Goal: Task Accomplishment & Management: Manage account settings

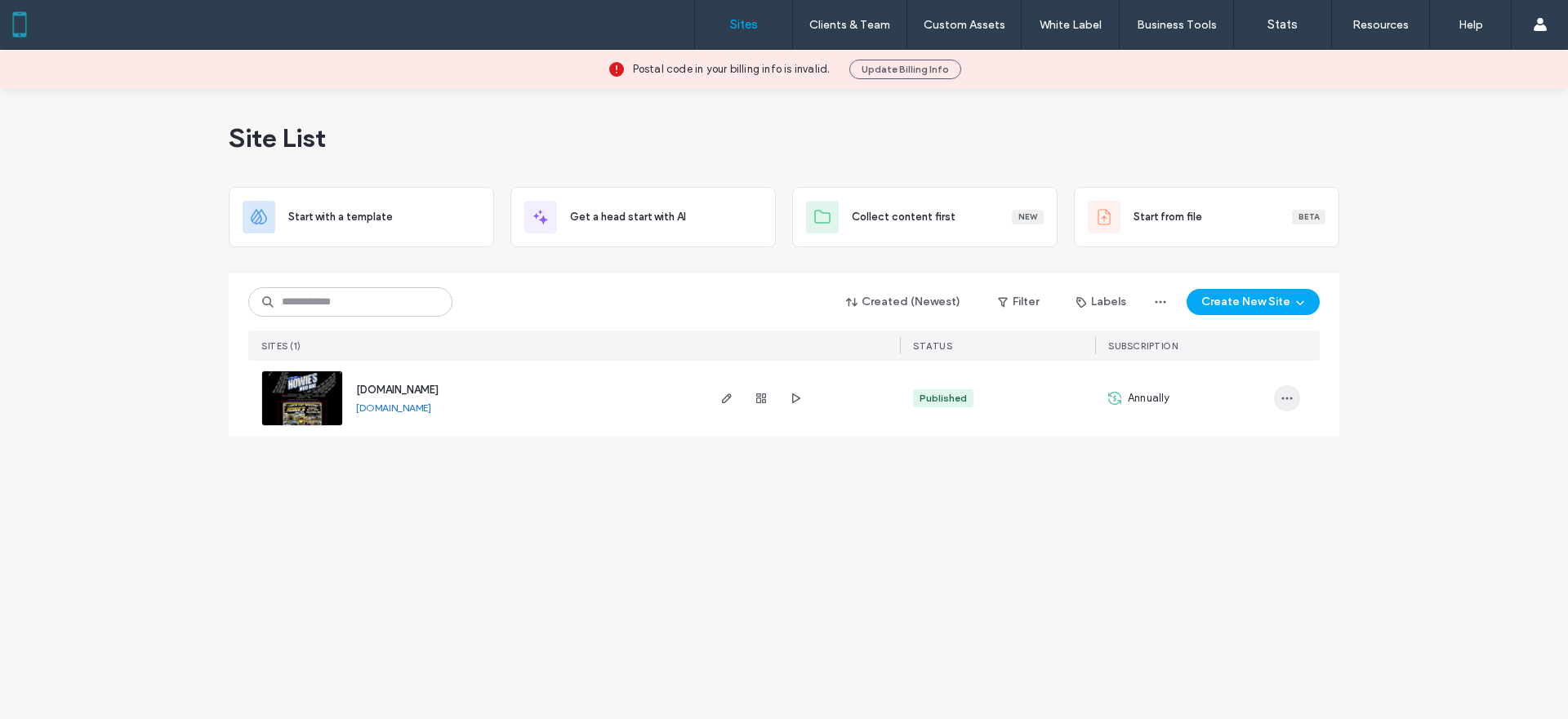
click at [1296, 408] on span "button" at bounding box center [1287, 398] width 26 height 26
click at [1274, 428] on div "Duplicate Site" at bounding box center [1227, 441] width 145 height 31
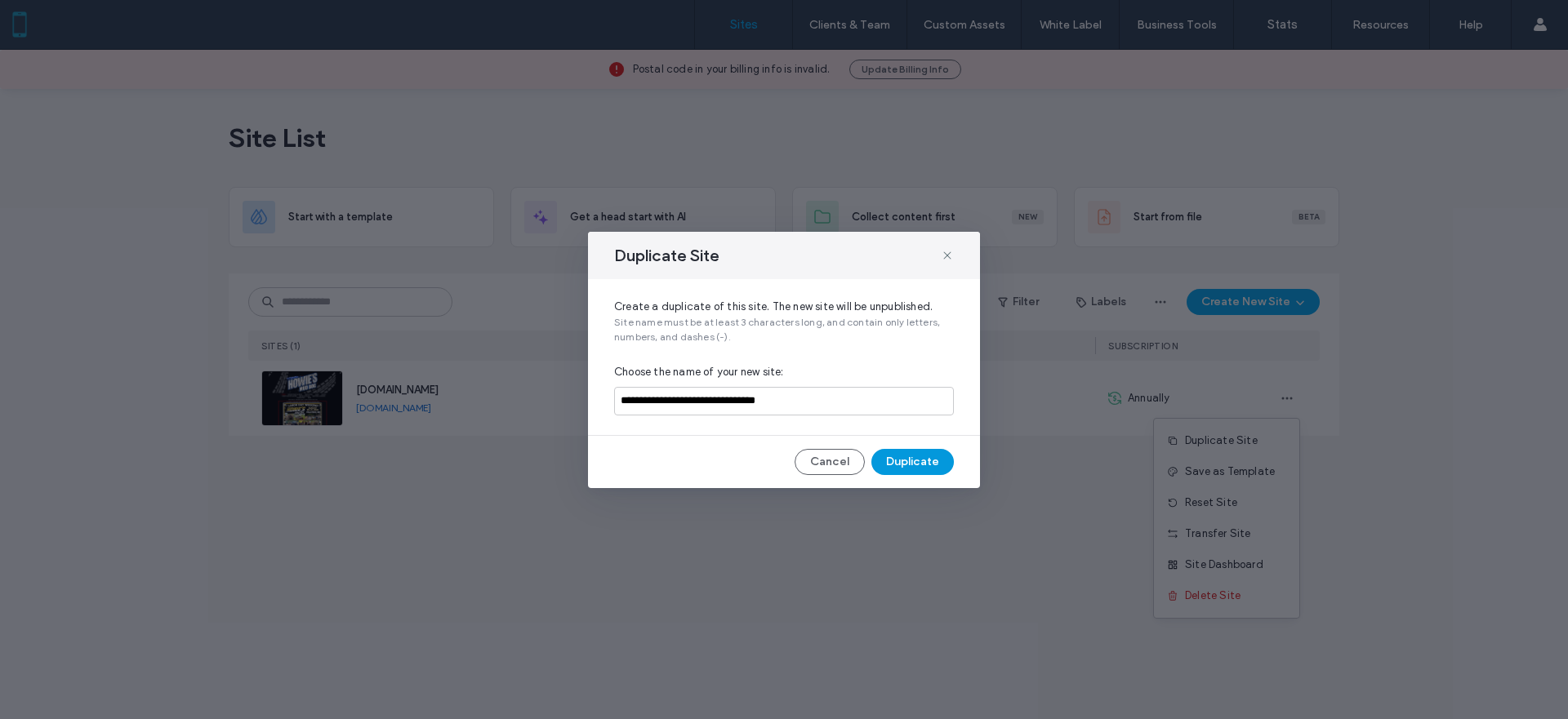
click at [925, 461] on button "Duplicate" at bounding box center [912, 461] width 82 height 26
click at [951, 255] on icon at bounding box center [947, 255] width 13 height 13
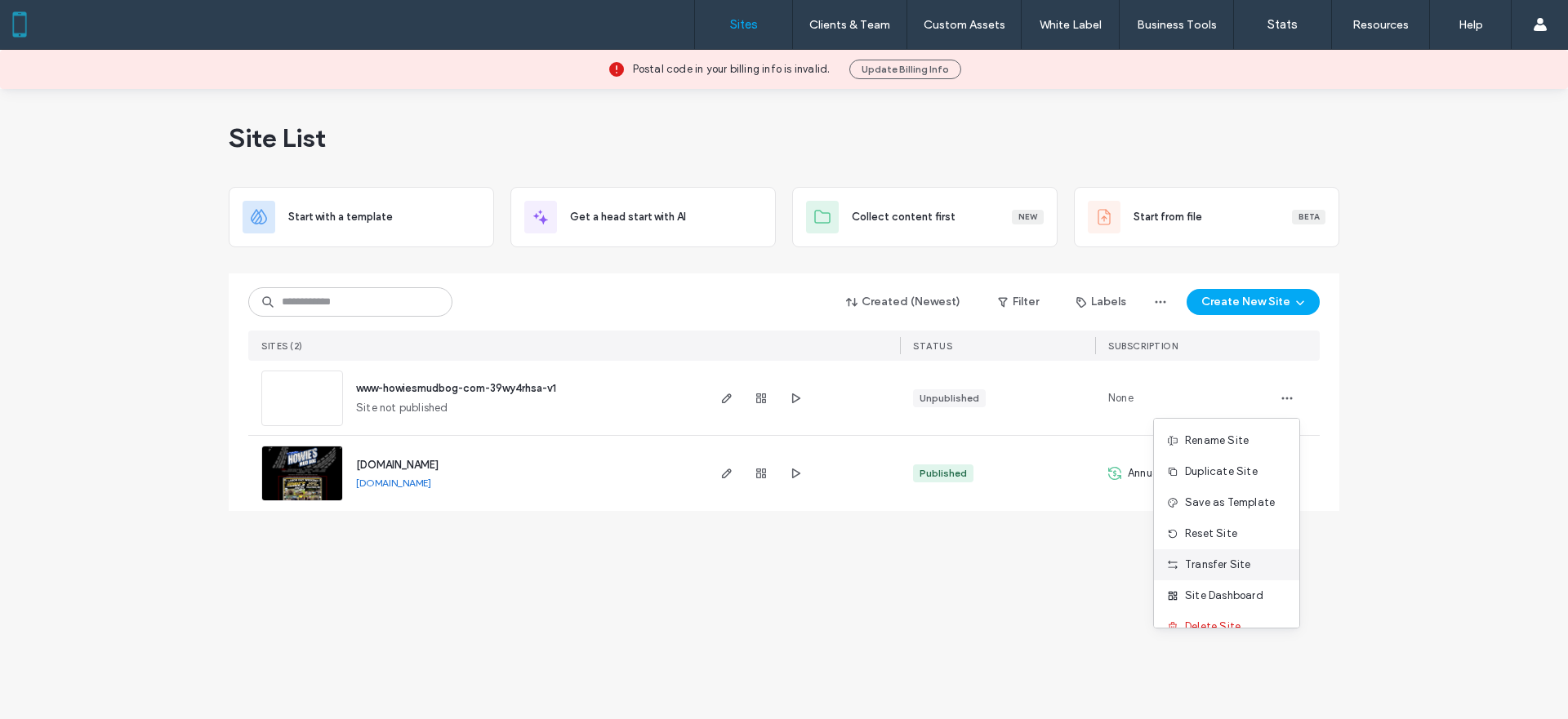
click at [1235, 557] on span "Transfer Site" at bounding box center [1218, 565] width 66 height 16
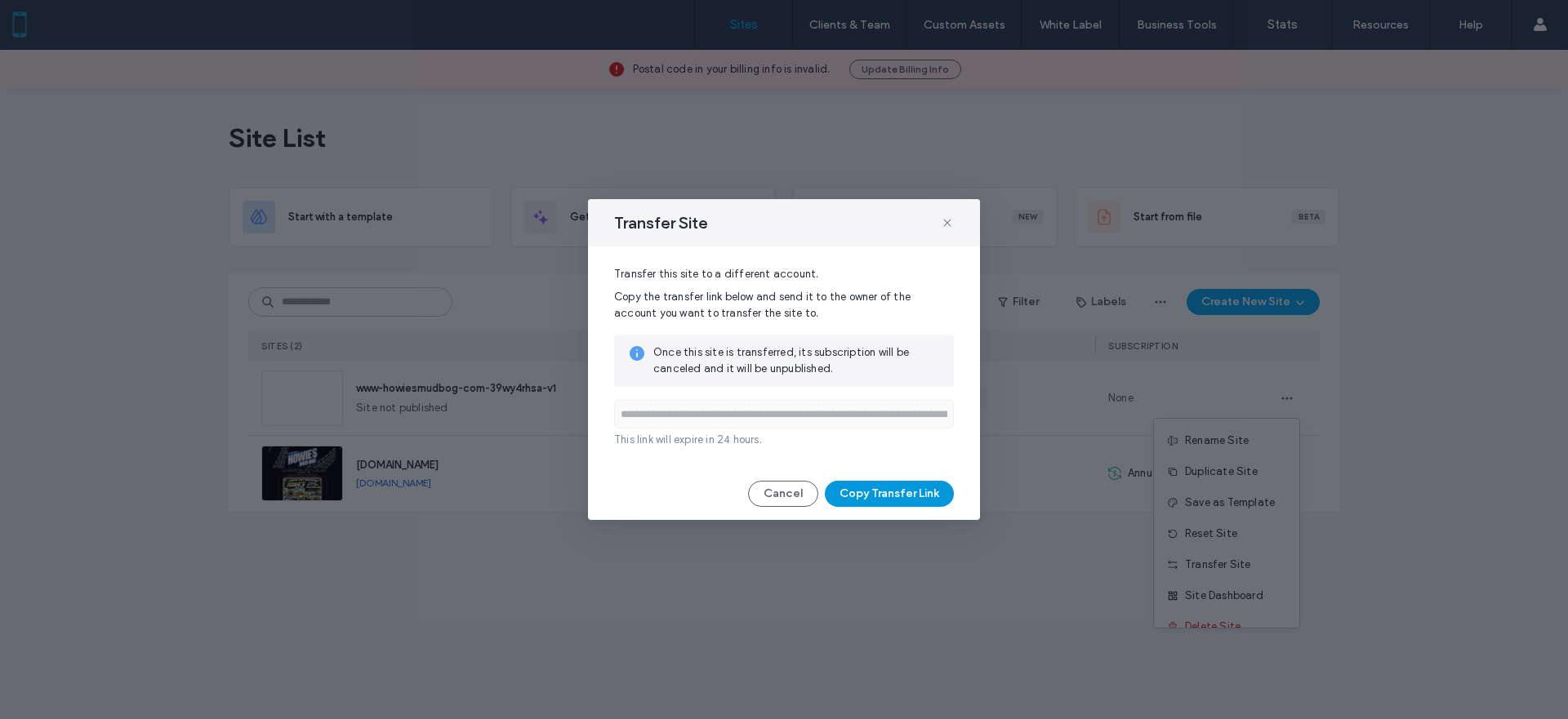
click at [854, 492] on button "Copy Transfer Link" at bounding box center [889, 493] width 129 height 26
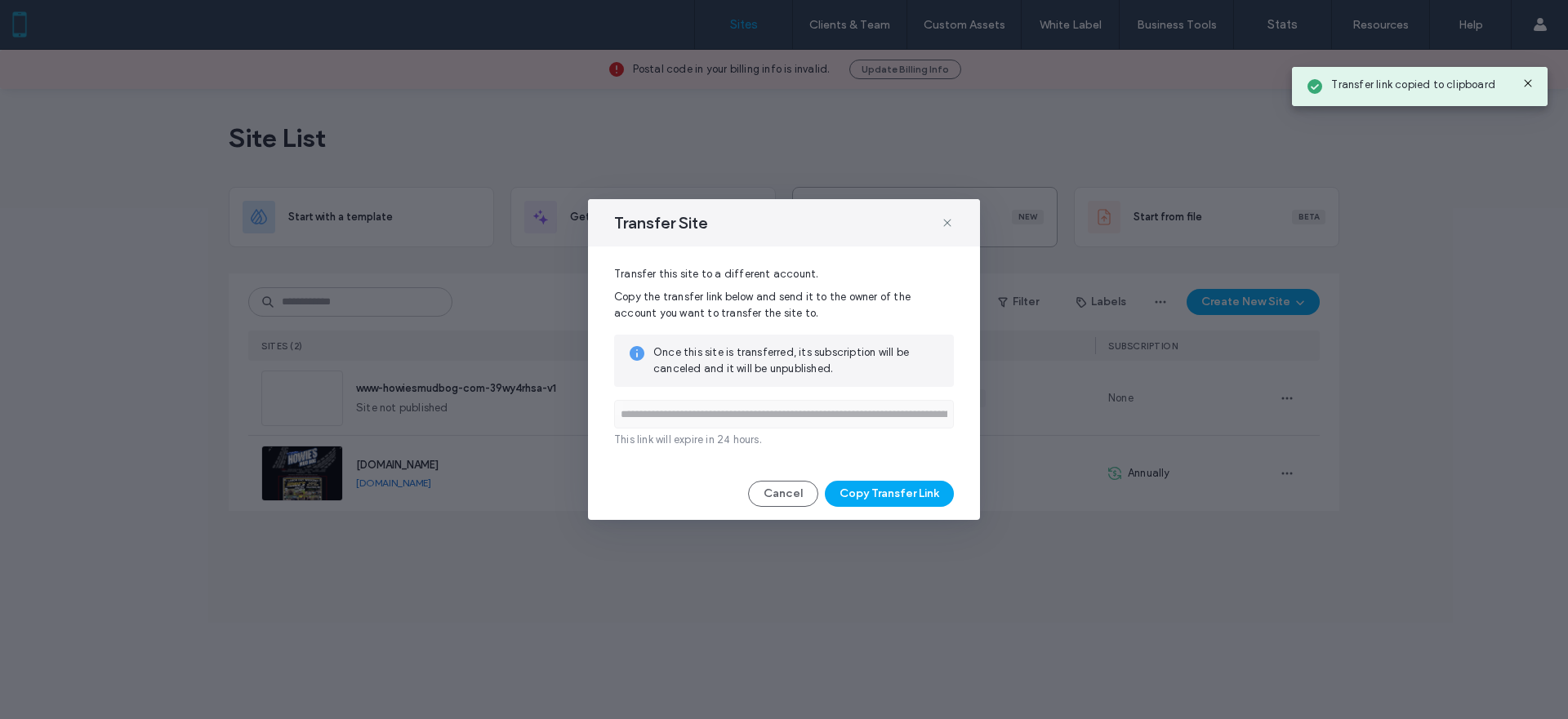
drag, startPoint x: 944, startPoint y: 219, endPoint x: 952, endPoint y: 233, distance: 16.1
click at [944, 219] on icon at bounding box center [947, 222] width 13 height 13
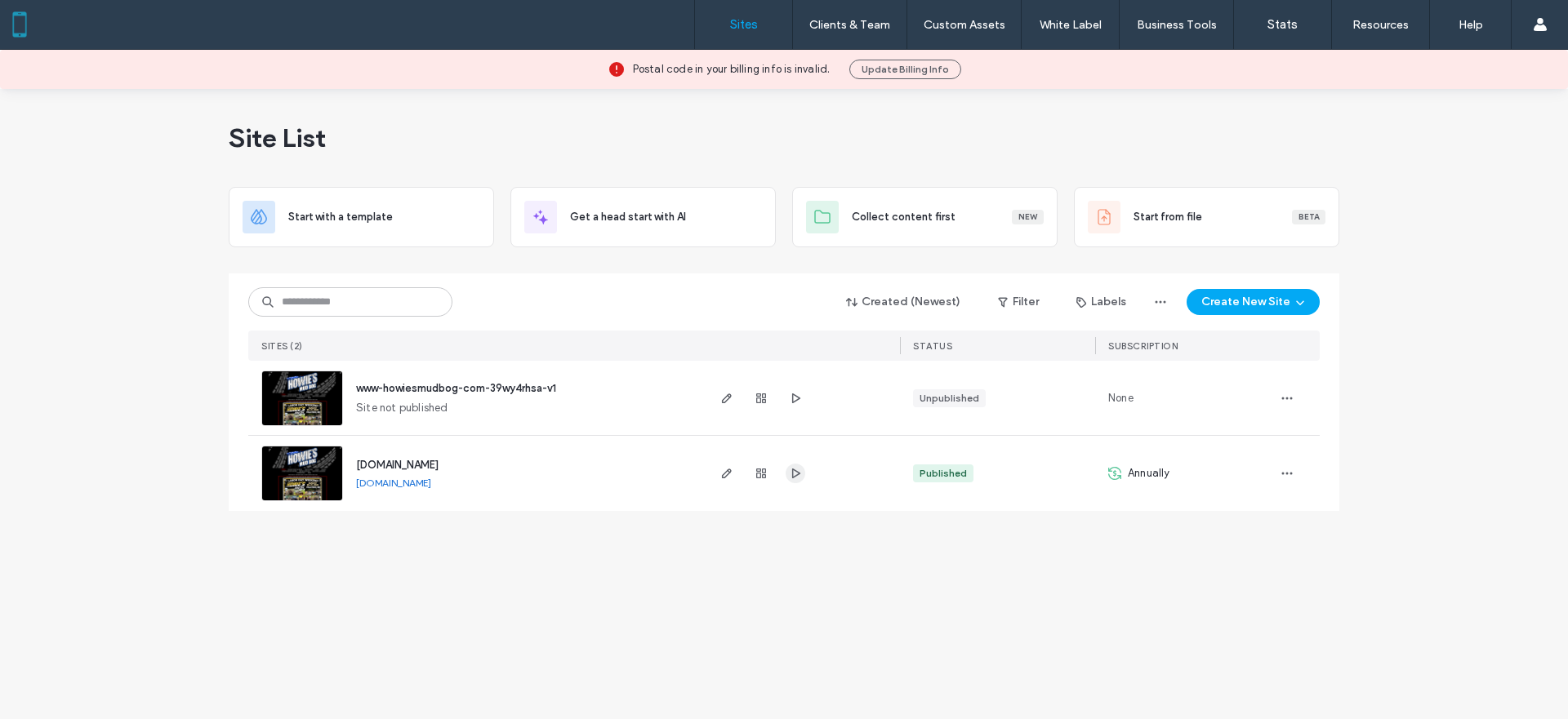
click at [795, 473] on icon "button" at bounding box center [795, 473] width 13 height 13
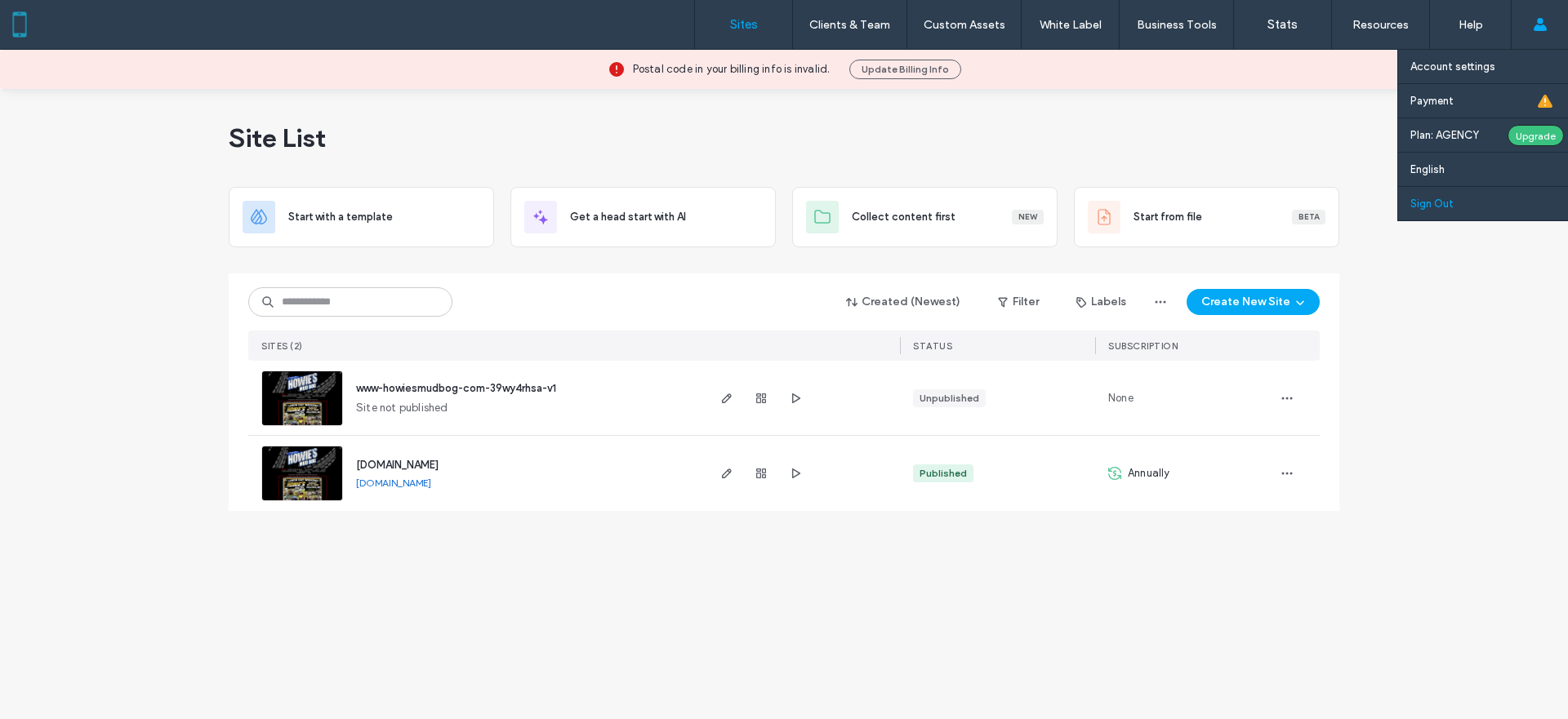
click at [1470, 199] on link "Sign Out" at bounding box center [1489, 203] width 158 height 34
